Goal: Information Seeking & Learning: Learn about a topic

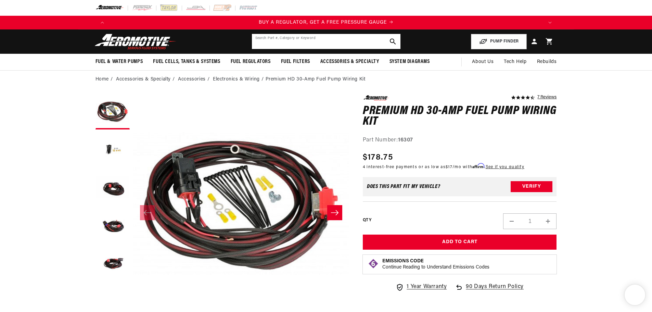
click at [327, 45] on input "text" at bounding box center [326, 41] width 149 height 15
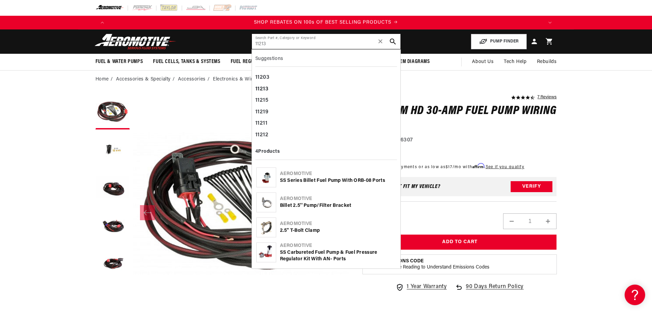
type input "11213"
click at [308, 179] on div "SS Series Billet Fuel Pump with ORB-08 Ports" at bounding box center [338, 180] width 116 height 7
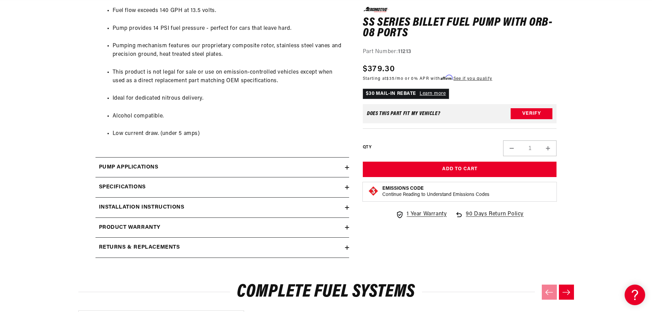
scroll to position [479, 0]
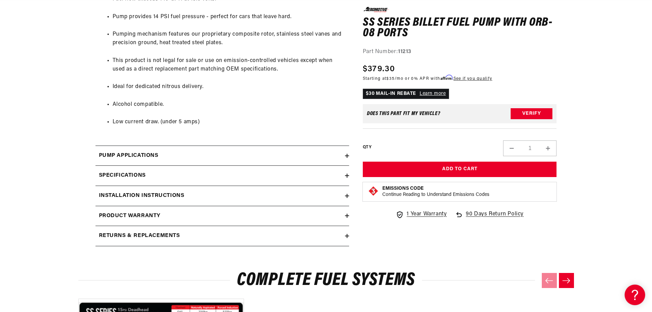
click at [194, 149] on summary "Pump Applications" at bounding box center [223, 156] width 254 height 20
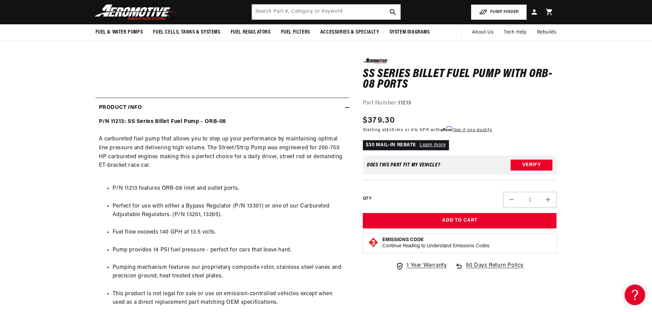
scroll to position [137, 0]
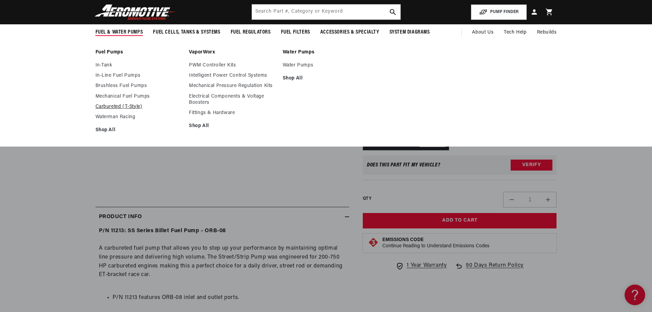
click at [108, 104] on link "Carbureted (T-Style)" at bounding box center [139, 107] width 87 height 6
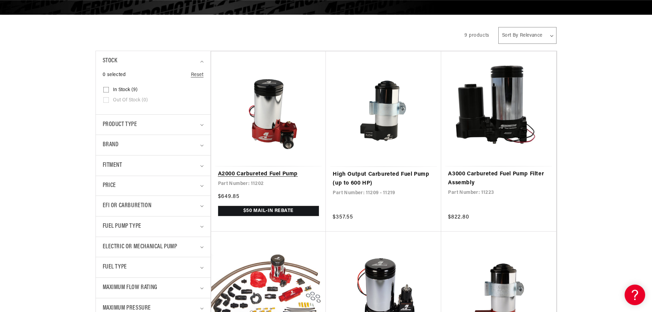
click at [264, 172] on link "A2000 Carbureted Fuel Pump" at bounding box center [268, 174] width 101 height 9
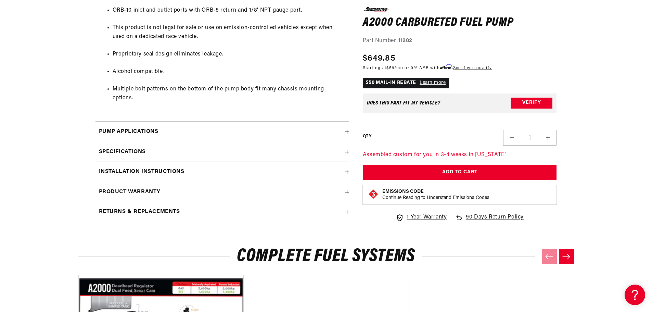
scroll to position [479, 0]
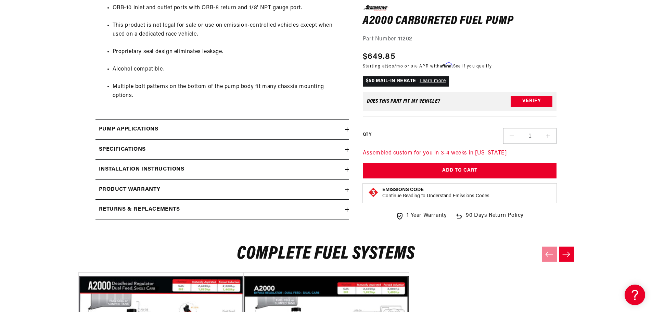
click at [222, 125] on div "Pump Applications" at bounding box center [221, 129] width 250 height 9
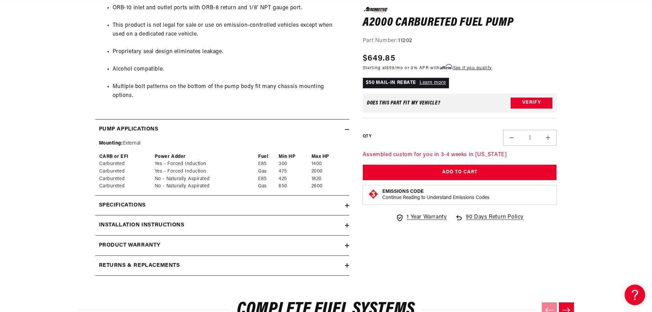
scroll to position [0, 869]
